Goal: Task Accomplishment & Management: Complete application form

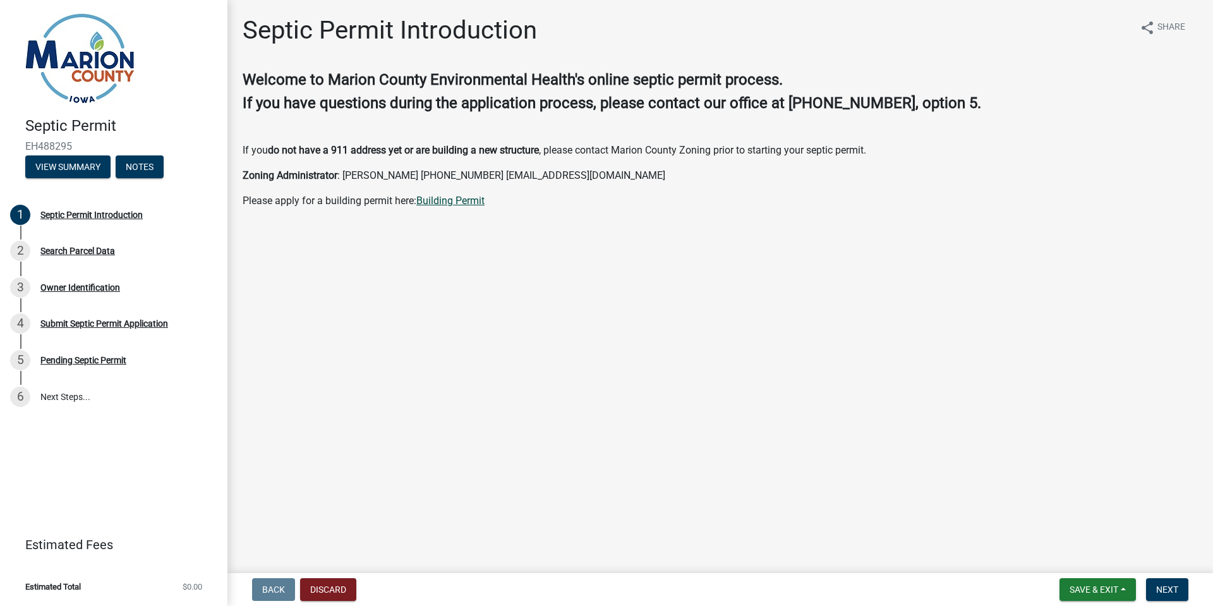
click at [460, 200] on link "Building Permit" at bounding box center [450, 201] width 68 height 12
click at [106, 217] on div "Septic Permit Introduction" at bounding box center [91, 214] width 102 height 9
click at [1164, 584] on span "Next" at bounding box center [1167, 589] width 22 height 10
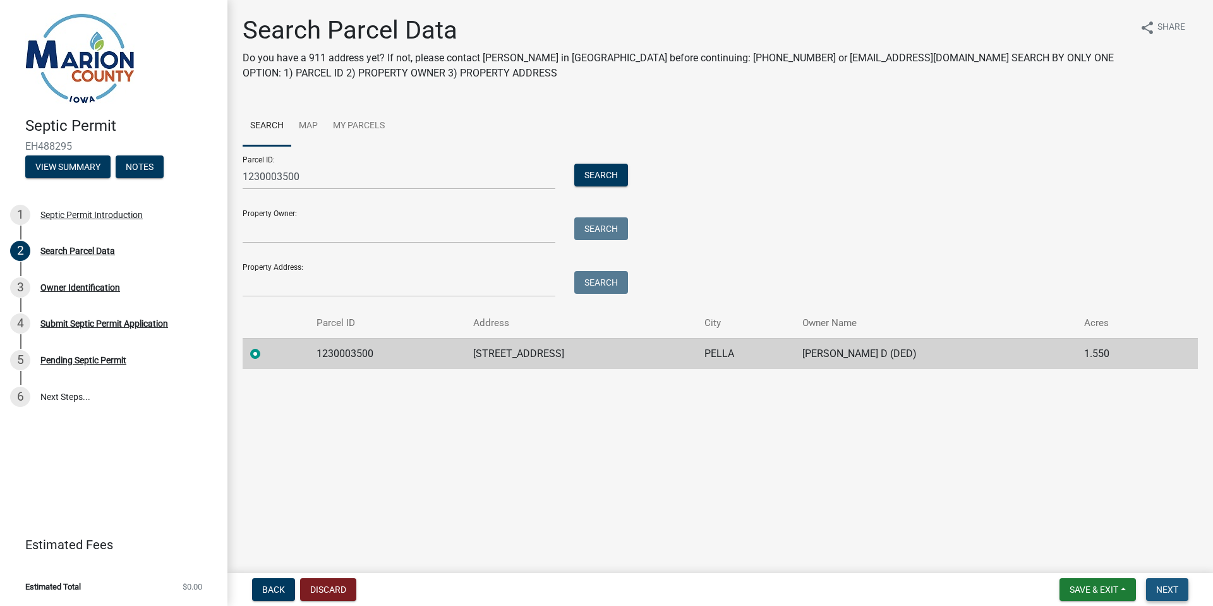
click at [1186, 591] on button "Next" at bounding box center [1167, 589] width 42 height 23
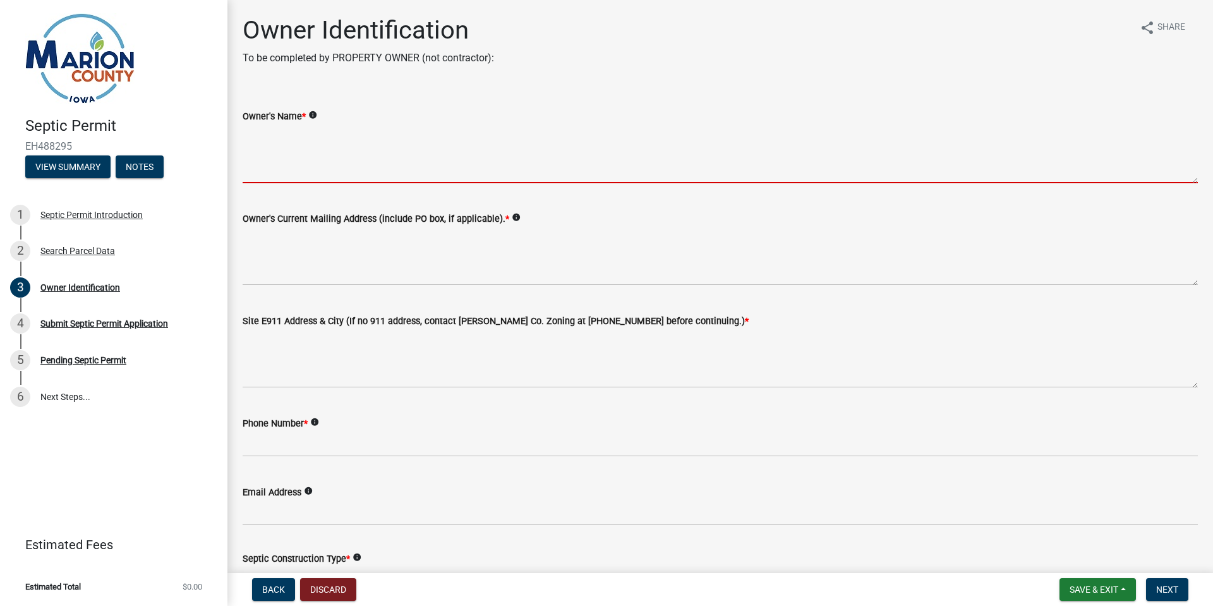
click at [370, 177] on textarea "Owner's Name *" at bounding box center [720, 153] width 955 height 59
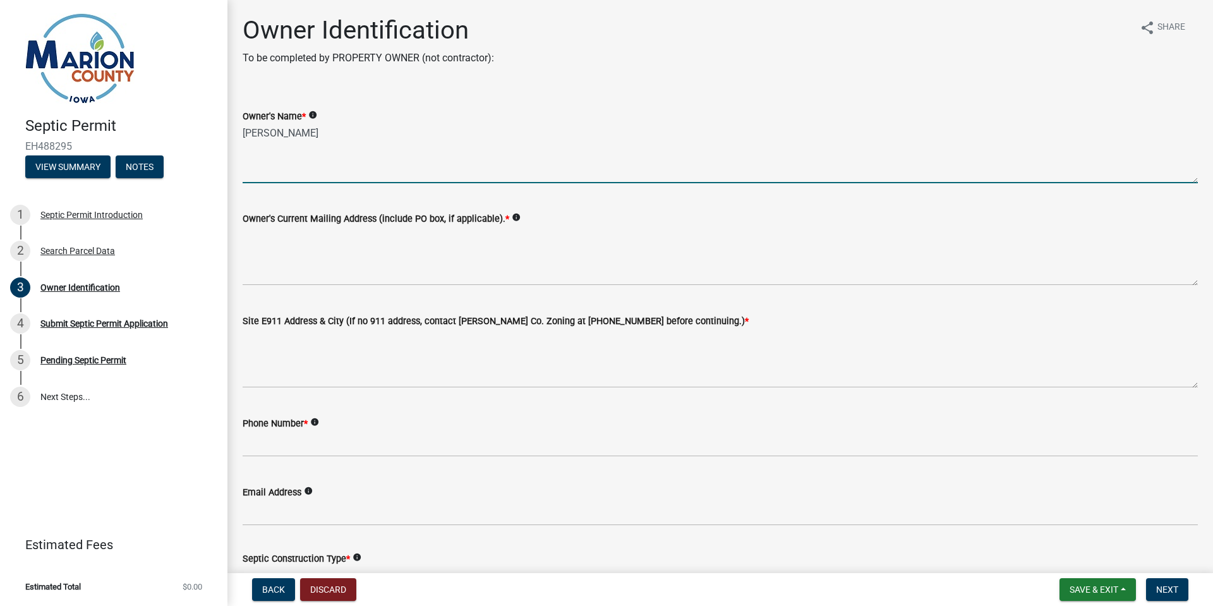
type textarea "[PERSON_NAME]"
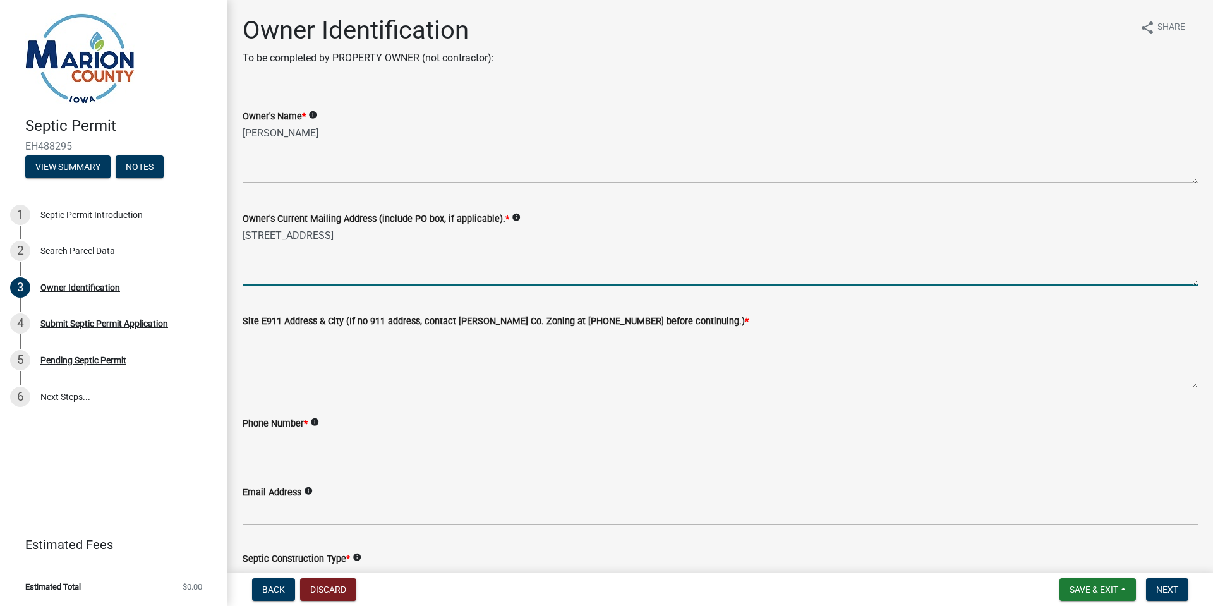
type textarea "[STREET_ADDRESS]"
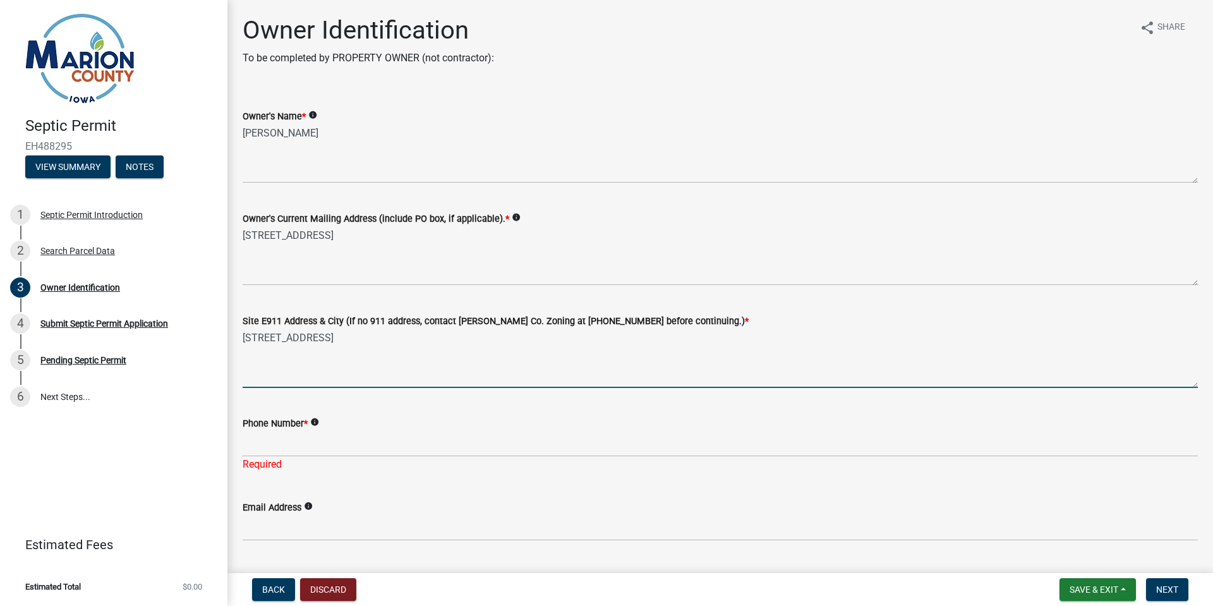
type textarea "[STREET_ADDRESS]"
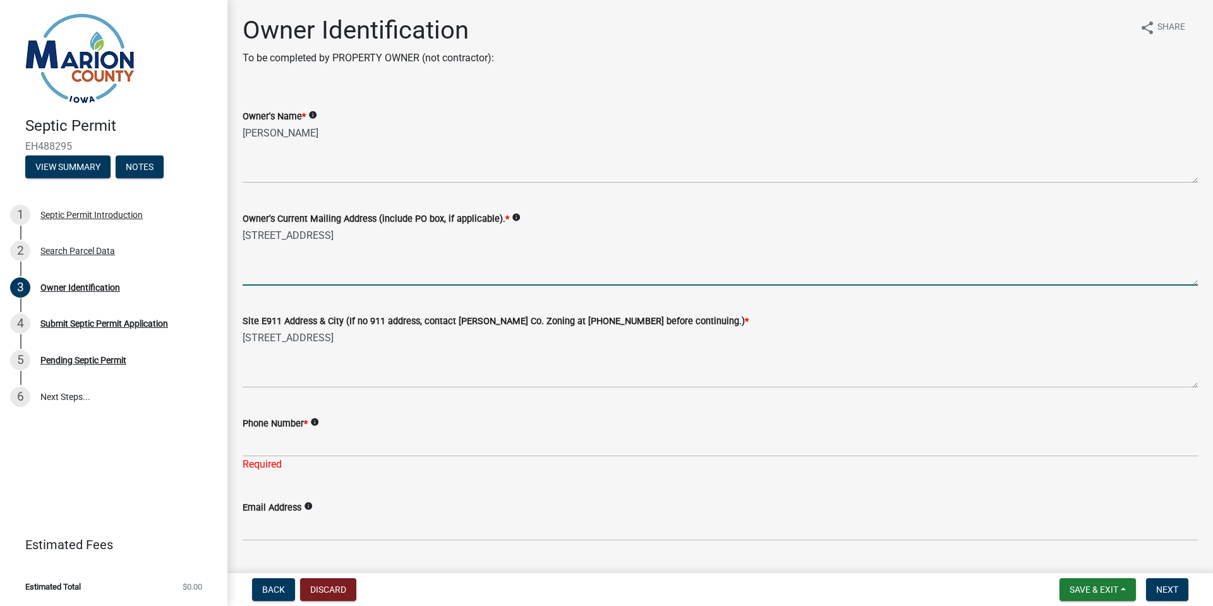
type textarea "[STREET_ADDRESS]"
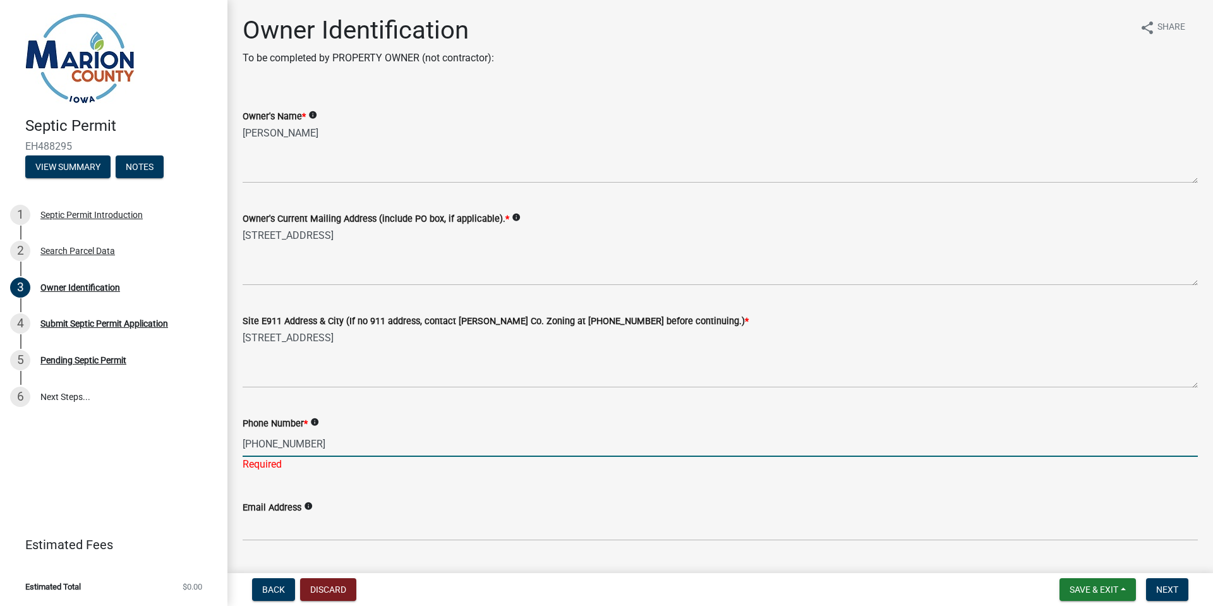
type input "[PHONE_NUMBER]"
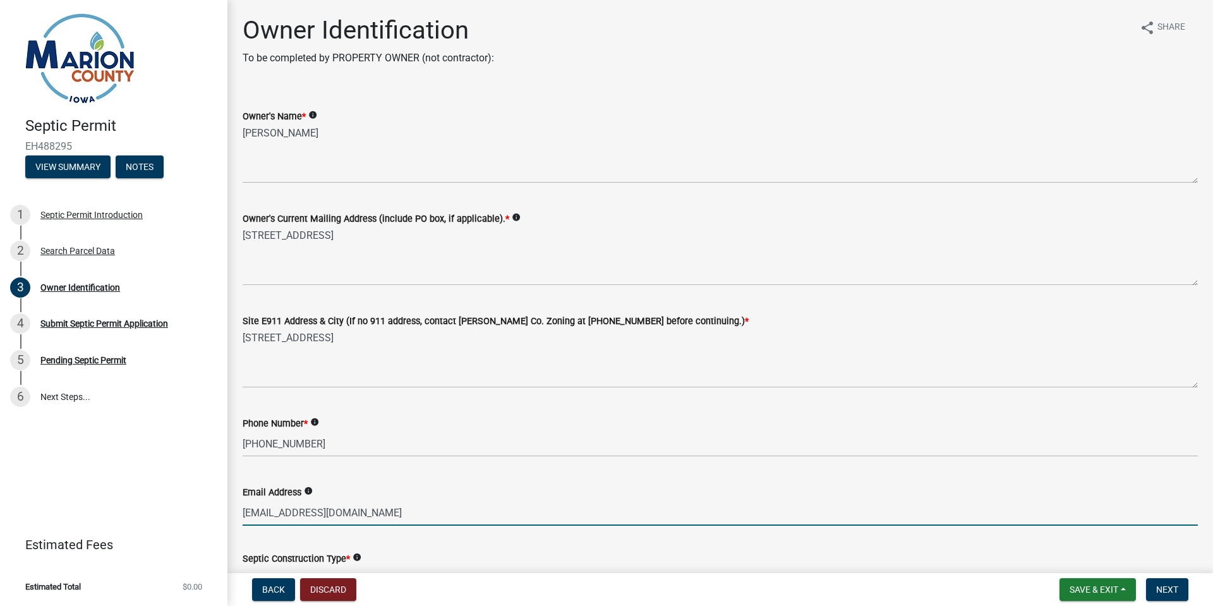
type input "[EMAIL_ADDRESS][DOMAIN_NAME]"
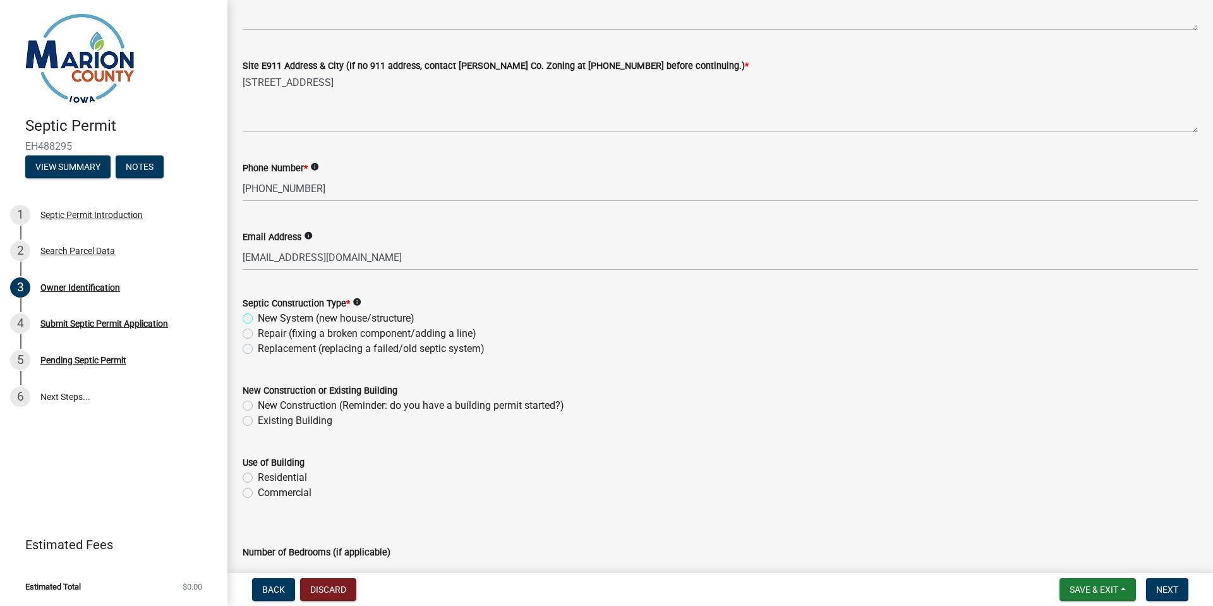
scroll to position [259, 0]
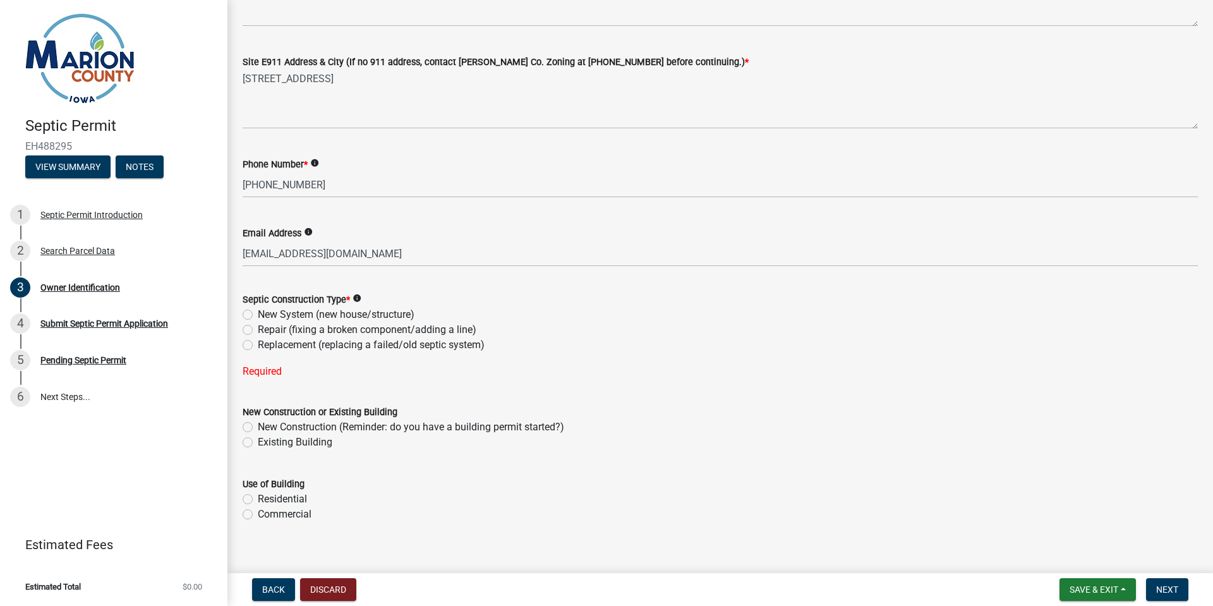
click at [250, 351] on div "Replacement (replacing a failed/old septic system)" at bounding box center [720, 344] width 955 height 15
click at [258, 344] on label "Replacement (replacing a failed/old septic system)" at bounding box center [371, 344] width 227 height 15
click at [258, 344] on input "Replacement (replacing a failed/old septic system)" at bounding box center [262, 341] width 8 height 8
radio input "true"
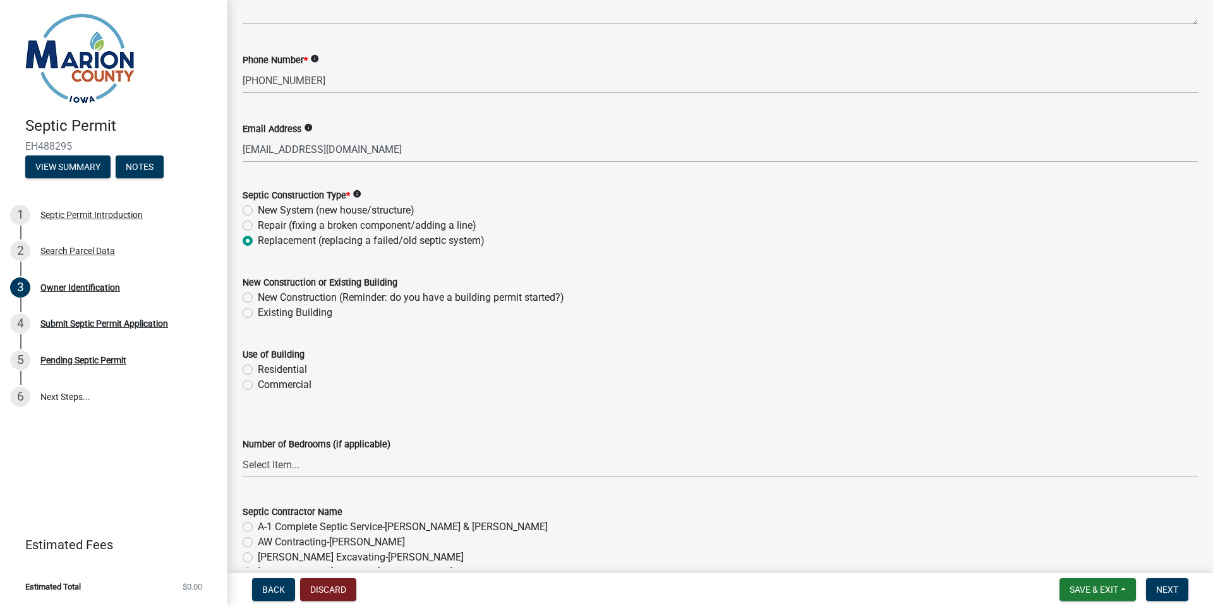
scroll to position [385, 0]
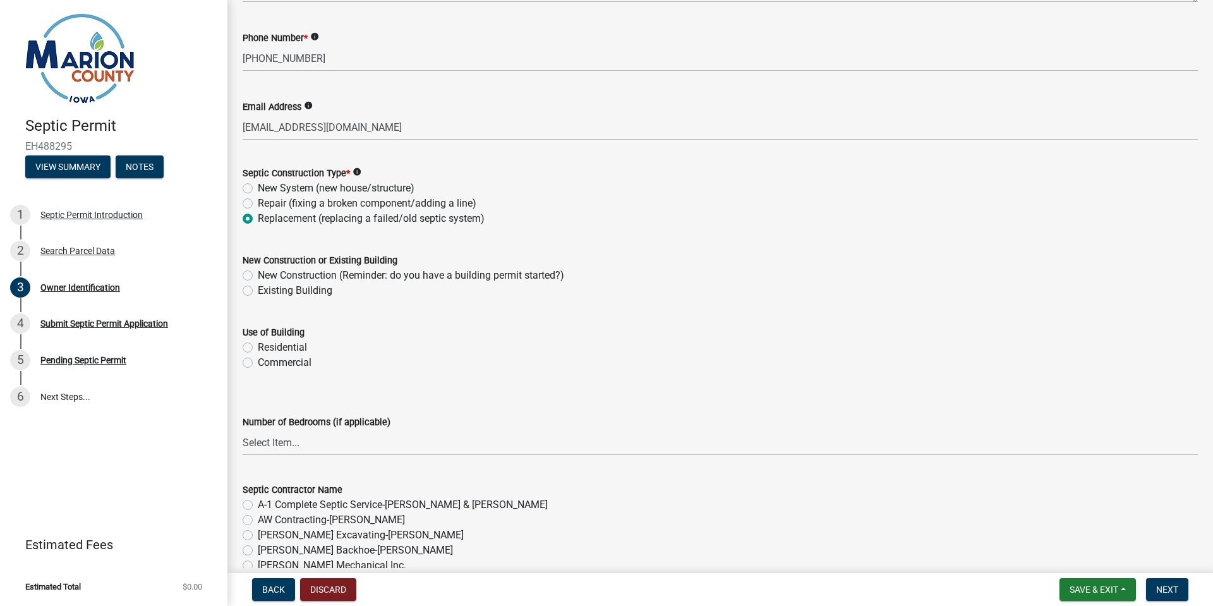
click at [253, 346] on div "Residential" at bounding box center [720, 347] width 955 height 15
click at [258, 349] on label "Residential" at bounding box center [282, 347] width 49 height 15
click at [258, 348] on input "Residential" at bounding box center [262, 344] width 8 height 8
radio input "true"
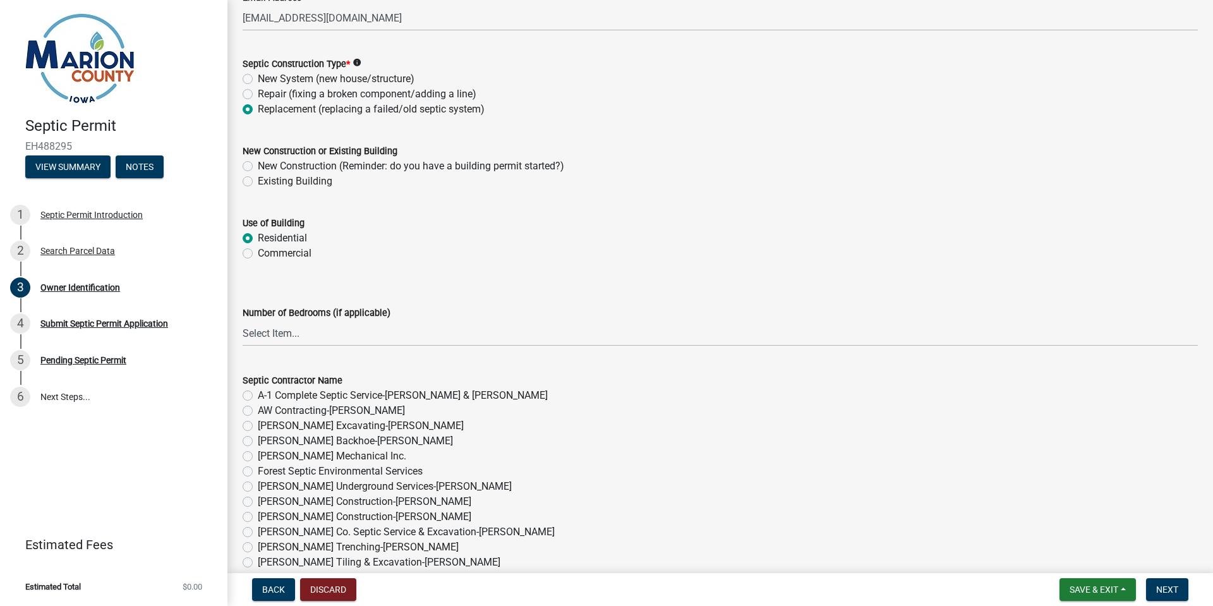
scroll to position [512, 0]
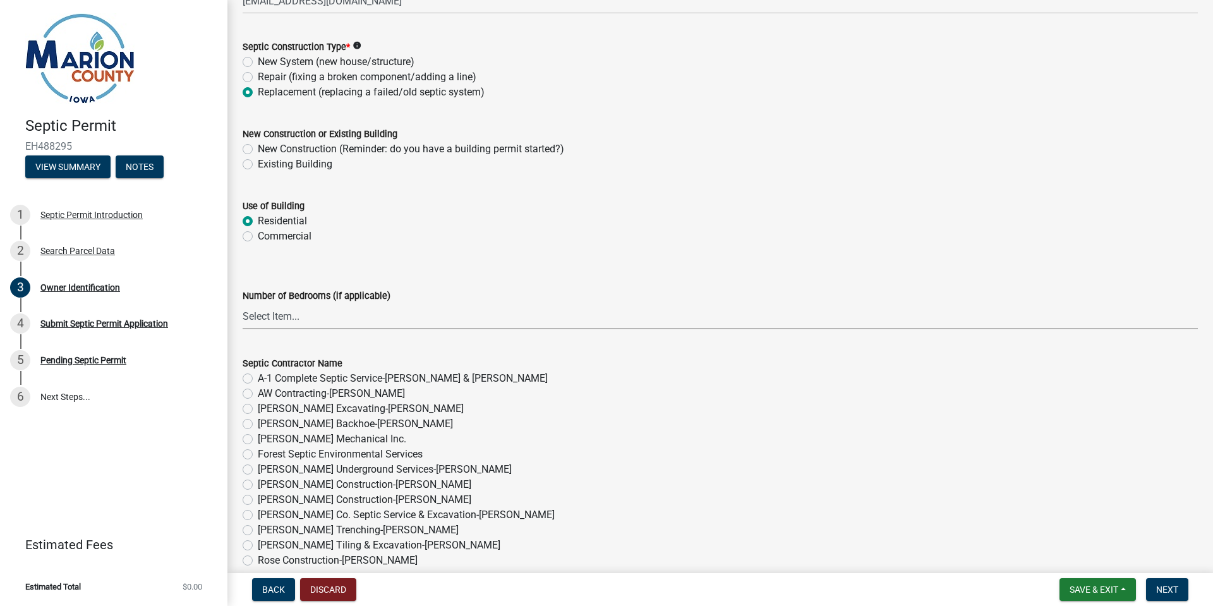
click at [319, 320] on select "Select Item... 1 2 3 4 5 6" at bounding box center [720, 316] width 955 height 26
click at [243, 303] on select "Select Item... 1 2 3 4 5 6" at bounding box center [720, 316] width 955 height 26
select select "53426d6f-c442-4329-88a4-0b41974ec2cc"
click at [258, 469] on label "[PERSON_NAME] Underground Services-[PERSON_NAME]" at bounding box center [385, 469] width 254 height 15
click at [258, 469] on input "[PERSON_NAME] Underground Services-[PERSON_NAME]" at bounding box center [262, 466] width 8 height 8
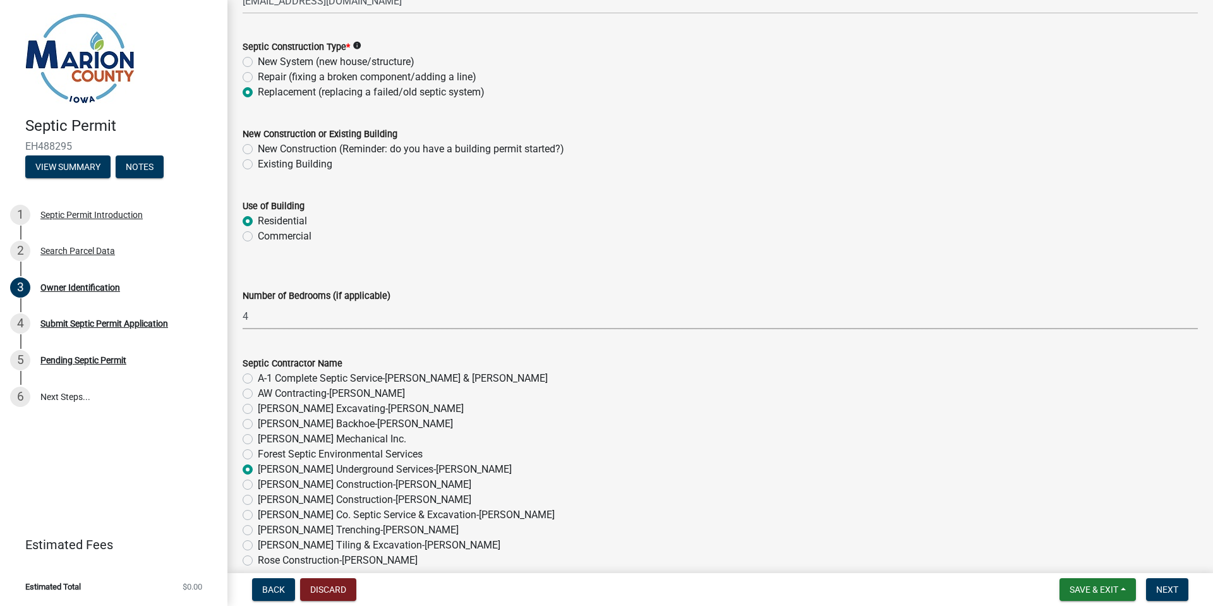
radio input "true"
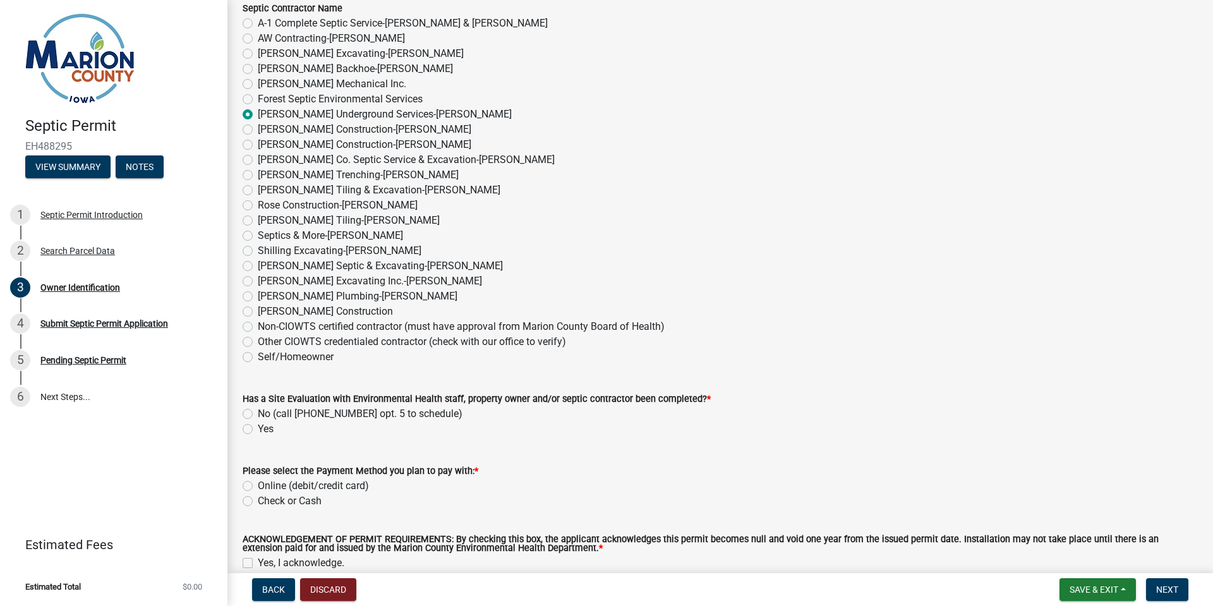
scroll to position [891, 0]
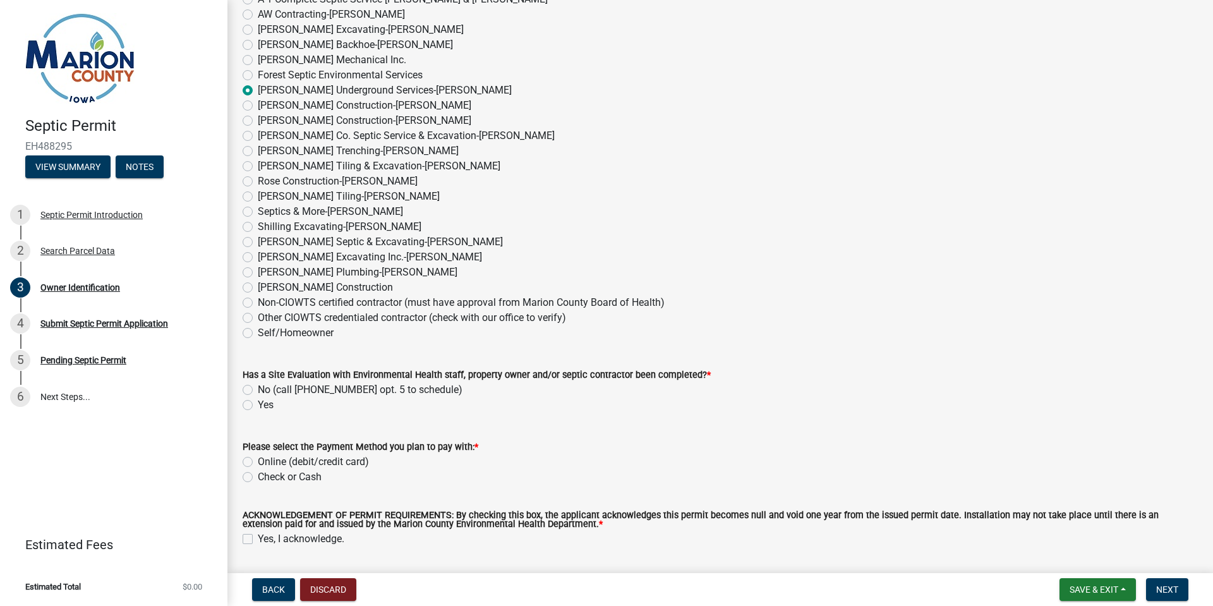
click at [258, 402] on label "Yes" at bounding box center [266, 404] width 16 height 15
click at [258, 402] on input "Yes" at bounding box center [262, 401] width 8 height 8
radio input "true"
click at [258, 461] on label "Online (debit/credit card)" at bounding box center [313, 461] width 111 height 15
click at [258, 461] on input "Online (debit/credit card)" at bounding box center [262, 458] width 8 height 8
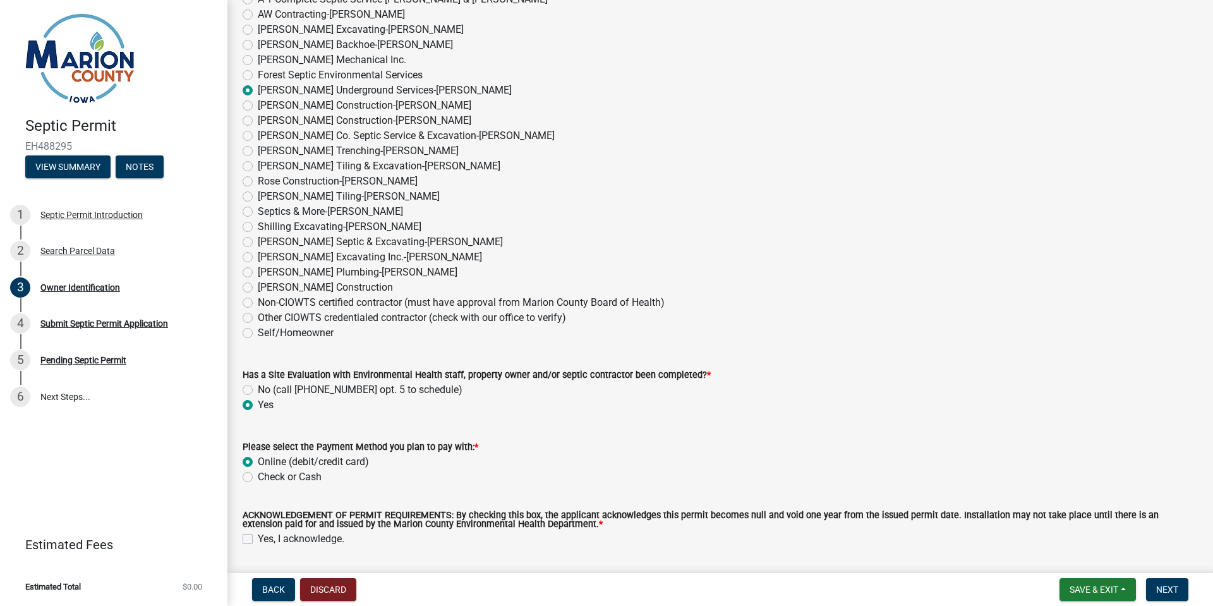
radio input "true"
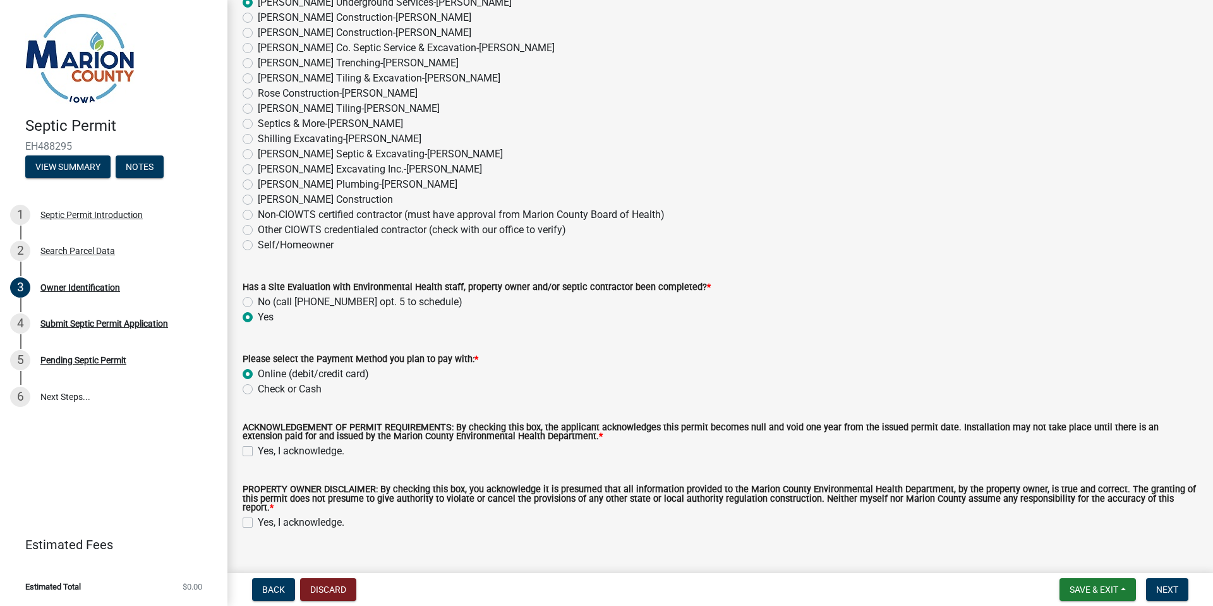
scroll to position [994, 0]
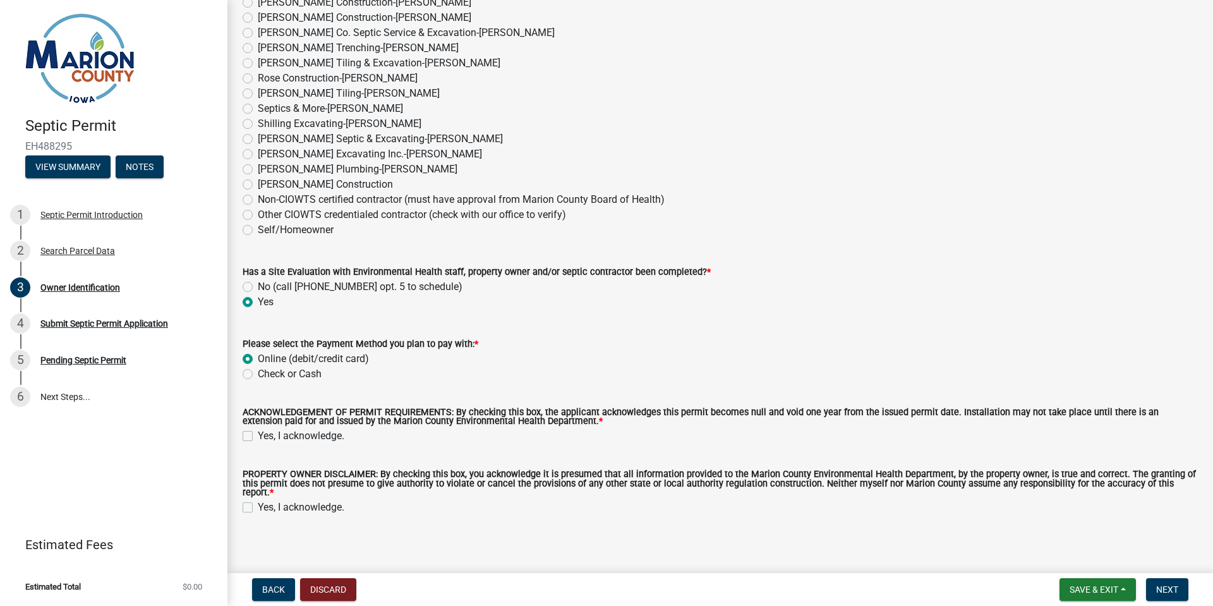
click at [258, 438] on label "Yes, I acknowledge." at bounding box center [301, 435] width 87 height 15
click at [258, 436] on input "Yes, I acknowledge." at bounding box center [262, 432] width 8 height 8
checkbox input "true"
click at [258, 500] on label "Yes, I acknowledge." at bounding box center [301, 507] width 87 height 15
click at [258, 500] on input "Yes, I acknowledge." at bounding box center [262, 504] width 8 height 8
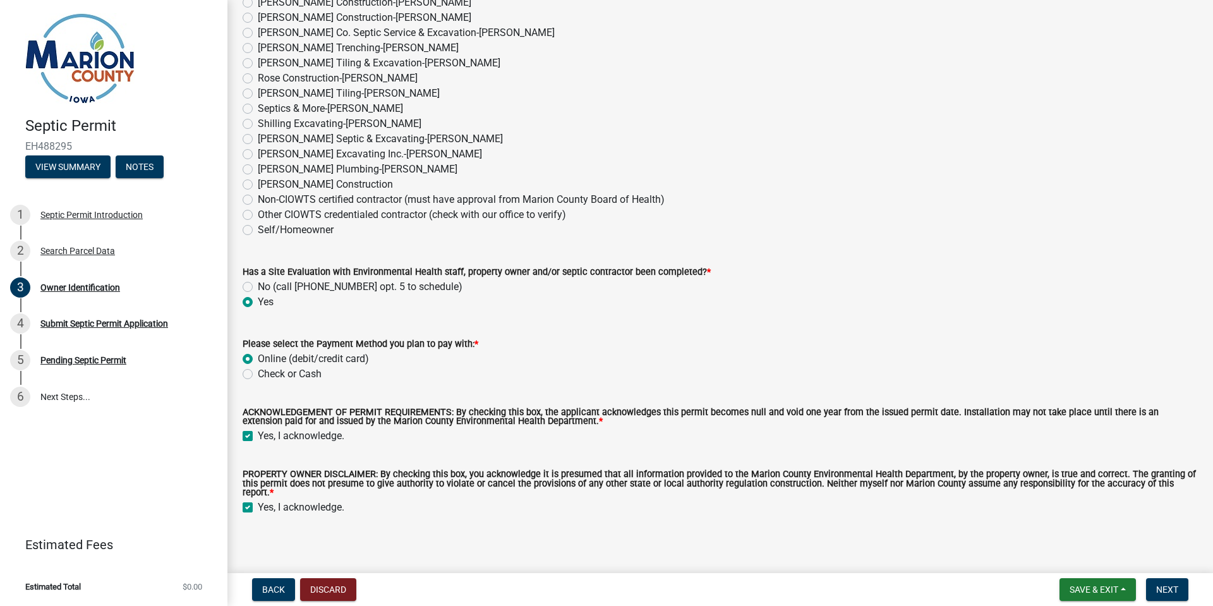
checkbox input "true"
click at [1164, 586] on span "Next" at bounding box center [1167, 589] width 22 height 10
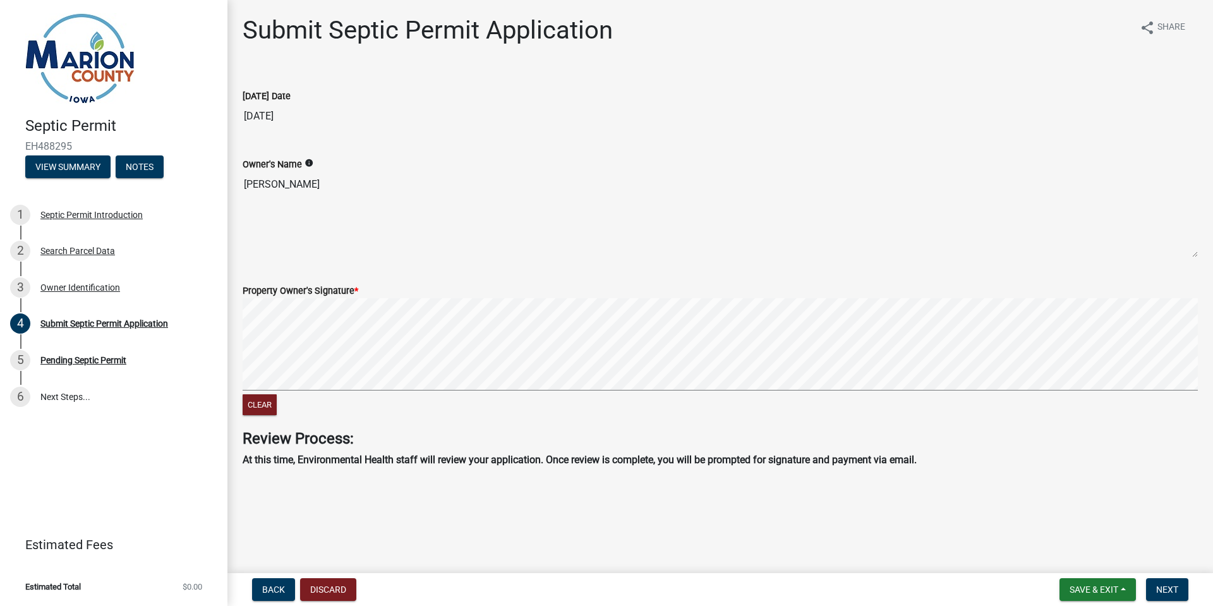
click at [362, 294] on div "Property Owner's Signature *" at bounding box center [720, 290] width 955 height 15
click at [1170, 598] on button "Next" at bounding box center [1167, 589] width 42 height 23
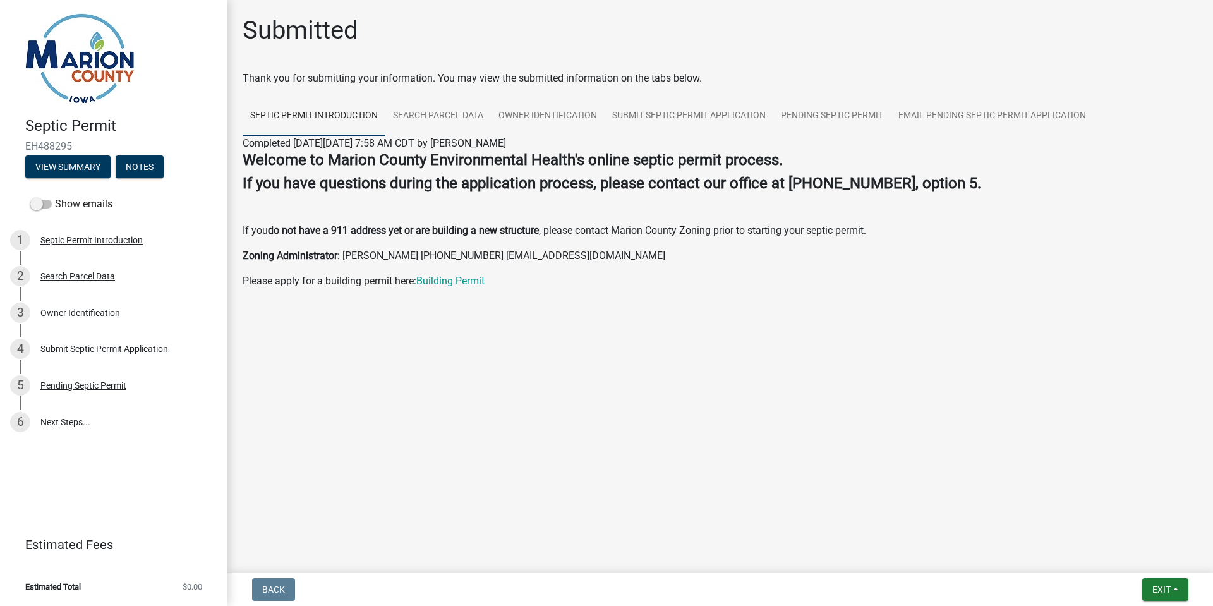
click at [190, 583] on span "$0.00" at bounding box center [193, 586] width 20 height 8
click at [76, 389] on div "Pending Septic Permit" at bounding box center [83, 385] width 86 height 9
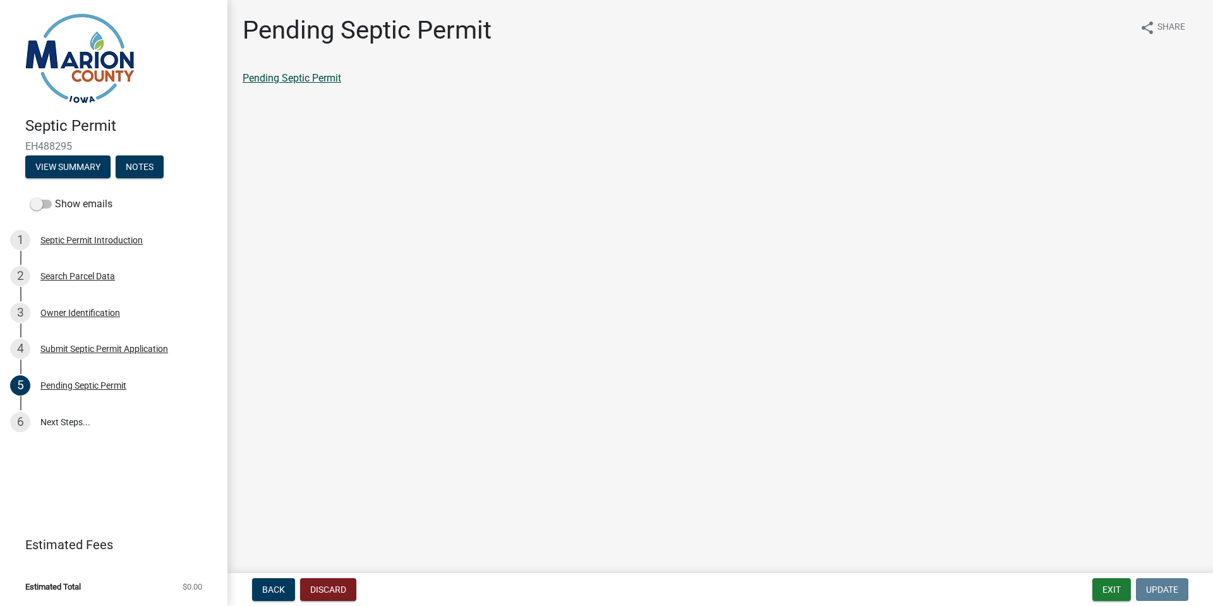
click at [319, 75] on link "Pending Septic Permit" at bounding box center [292, 78] width 99 height 12
click at [50, 205] on span at bounding box center [40, 204] width 21 height 9
click at [55, 196] on input "Show emails" at bounding box center [55, 196] width 0 height 0
